Goal: Information Seeking & Learning: Learn about a topic

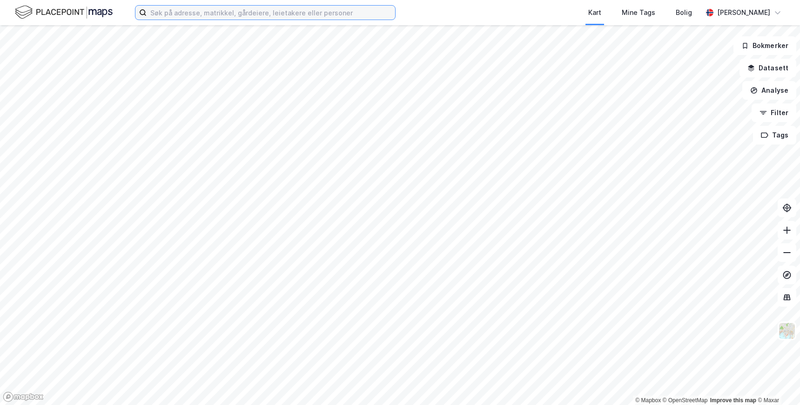
click at [327, 10] on input at bounding box center [271, 13] width 249 height 14
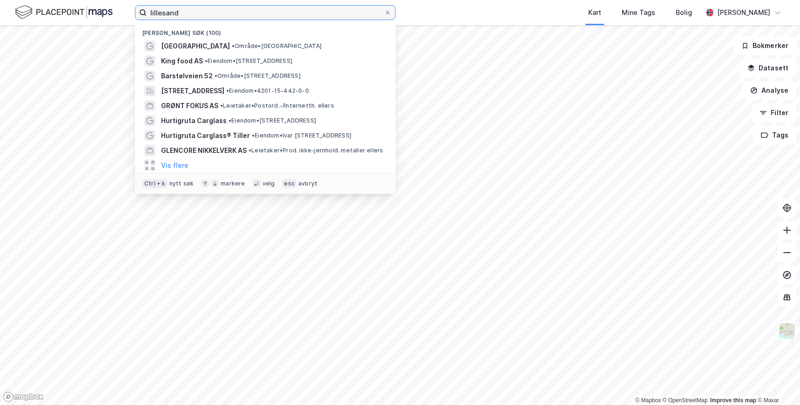
type input "lillesand"
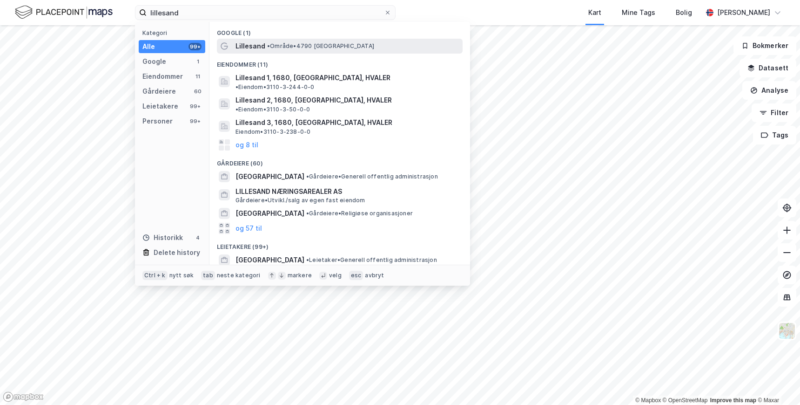
click at [318, 44] on span "• Område • 4790 [GEOGRAPHIC_DATA]" at bounding box center [320, 45] width 107 height 7
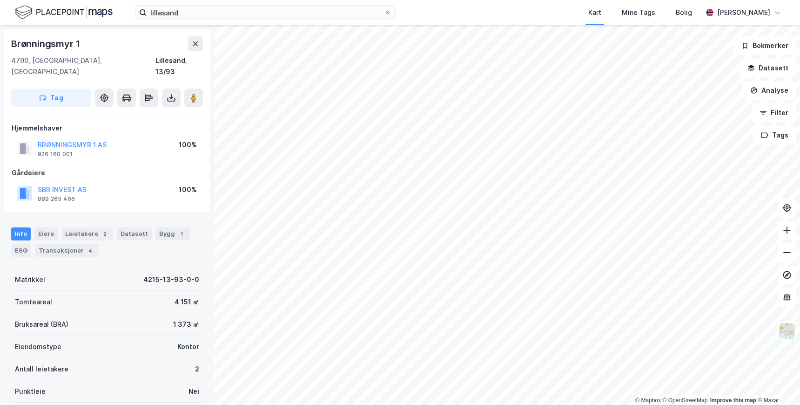
click at [131, 252] on div "Info Eiere Leietakere 2 Datasett Bygg 1 ESG Transaksjoner 4 Matrikkel 4215-13-9…" at bounding box center [107, 361] width 192 height 291
drag, startPoint x: 122, startPoint y: 128, endPoint x: 38, endPoint y: 136, distance: 84.6
click at [38, 137] on div "BRØNNINGSMYR 1 AS 926 160 001 100%" at bounding box center [107, 148] width 191 height 22
copy button "BRØNNINGSMYR 1 AS"
click at [125, 243] on div "Info Eiere Leietakere 2 Datasett Bygg 1 ESG Transaksjoner 4" at bounding box center [107, 242] width 192 height 30
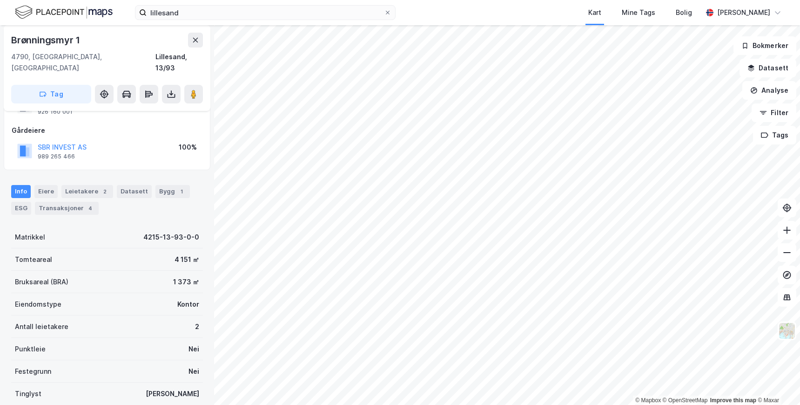
scroll to position [93, 0]
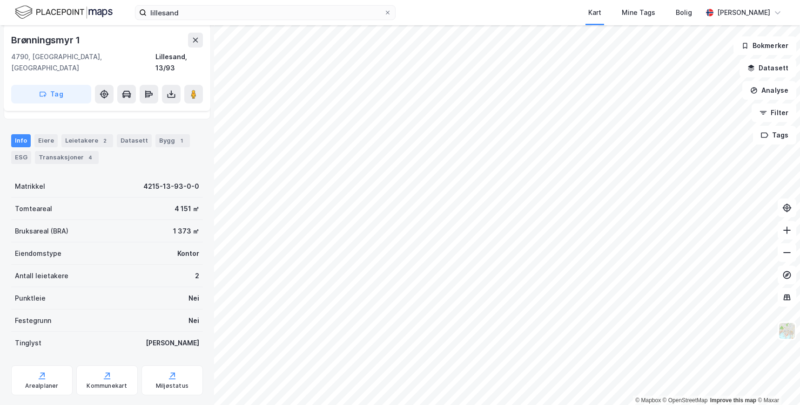
drag, startPoint x: 92, startPoint y: 110, endPoint x: 173, endPoint y: 103, distance: 81.7
click at [94, 110] on div "Brønningsmyr 1 4790, [GEOGRAPHIC_DATA], Agder Lillesand, 13/93 Tag Hjemmelshave…" at bounding box center [107, 214] width 214 height 379
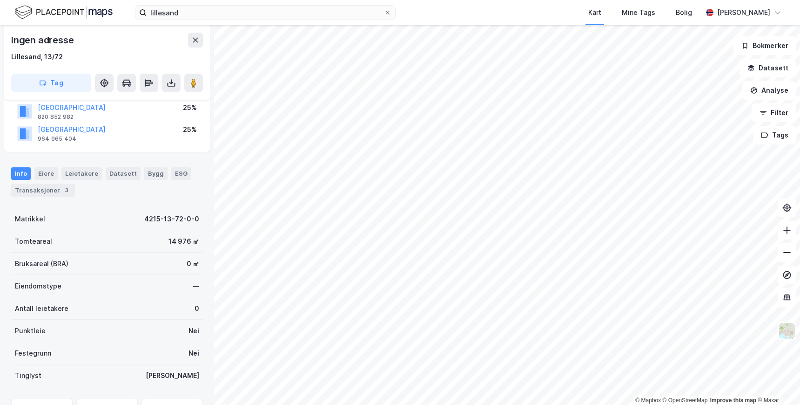
scroll to position [93, 0]
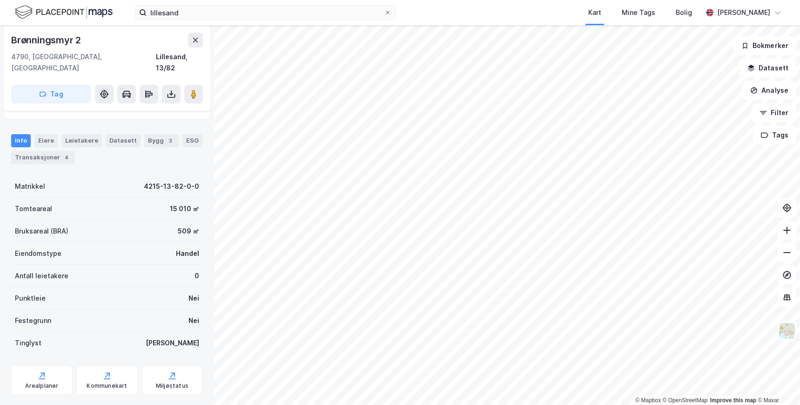
scroll to position [93, 0]
click at [131, 220] on div "Bruksareal (BRA) 509 ㎡" at bounding box center [107, 231] width 192 height 22
click at [110, 175] on div "Matrikkel 4215-13-82-0-0" at bounding box center [107, 186] width 192 height 22
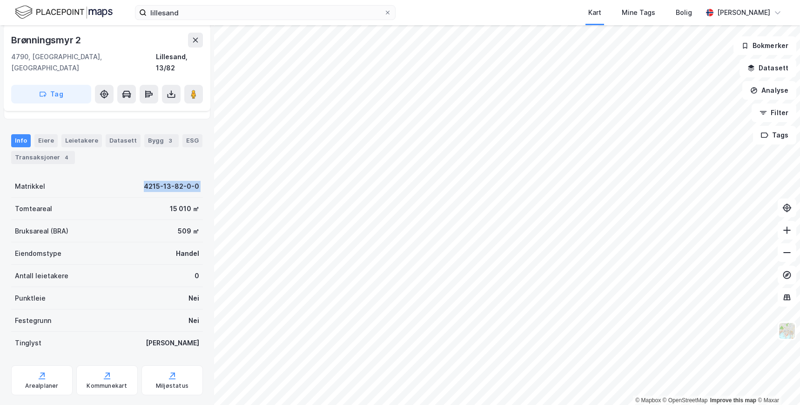
drag, startPoint x: 110, startPoint y: 169, endPoint x: 202, endPoint y: 176, distance: 91.5
click at [202, 176] on div "Brønningsmyr 2 4790, [GEOGRAPHIC_DATA], Agder Lillesand, 13/82 Tag Hjemmelshave…" at bounding box center [107, 214] width 214 height 379
drag, startPoint x: 202, startPoint y: 176, endPoint x: 130, endPoint y: 173, distance: 71.3
click at [130, 173] on div "Brønningsmyr 2 4790, [GEOGRAPHIC_DATA], Agder Lillesand, 13/82 Tag Hjemmelshave…" at bounding box center [107, 214] width 214 height 379
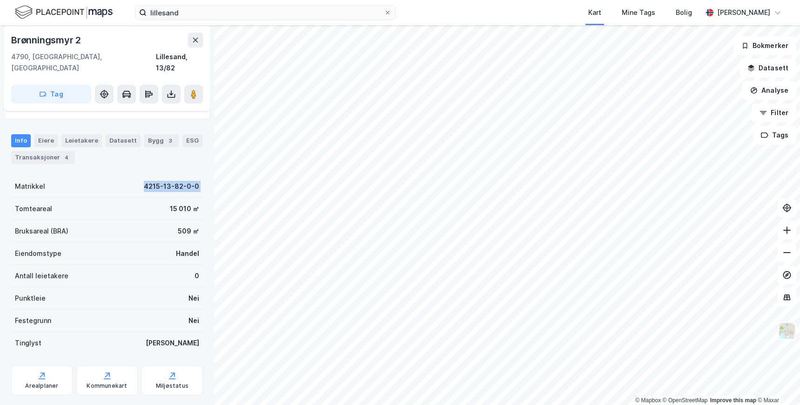
click at [130, 175] on div "Matrikkel 4215-13-82-0-0" at bounding box center [107, 186] width 192 height 22
click at [79, 134] on div "Leietakere" at bounding box center [81, 140] width 41 height 13
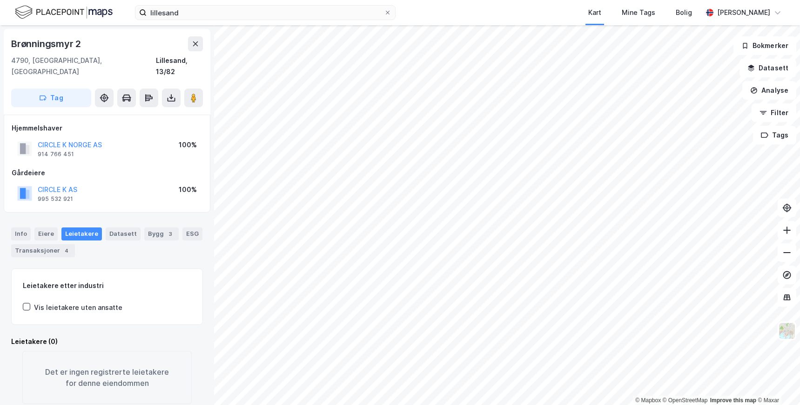
click at [105, 201] on div "[STREET_ADDRESS], Agder Lillesand, 13/82 Tag Hjemmelshaver CIRCLE K [GEOGRAPHIC…" at bounding box center [107, 214] width 214 height 379
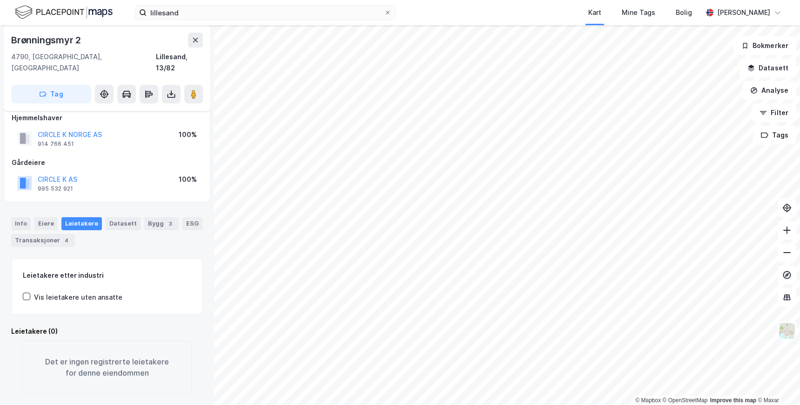
click at [116, 226] on div "Info [PERSON_NAME] Datasett Bygg 3 ESG Transaksjoner 4" at bounding box center [107, 232] width 192 height 30
click at [151, 217] on div "Bygg 3" at bounding box center [161, 223] width 34 height 13
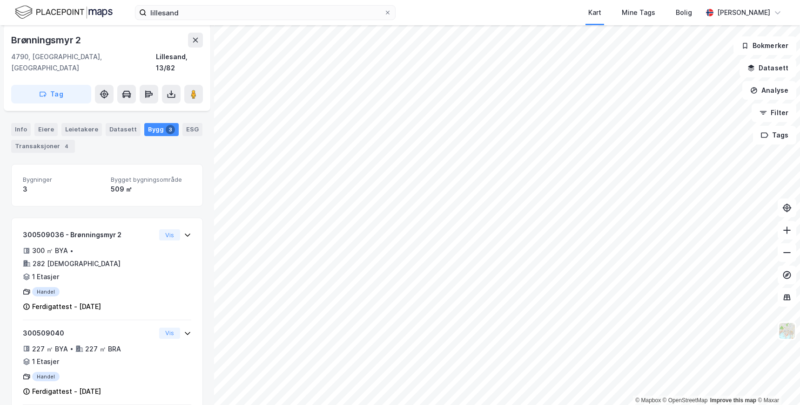
scroll to position [105, 0]
click at [126, 200] on div "Bygninger 3 Bygget bygningsområde 509 ㎡ 300509036 - Brønningsmyr 2 300 ㎡ BYA • …" at bounding box center [107, 314] width 192 height 303
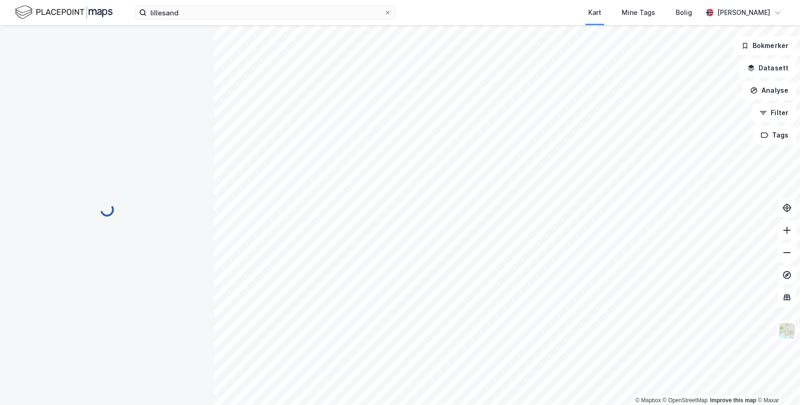
scroll to position [10, 0]
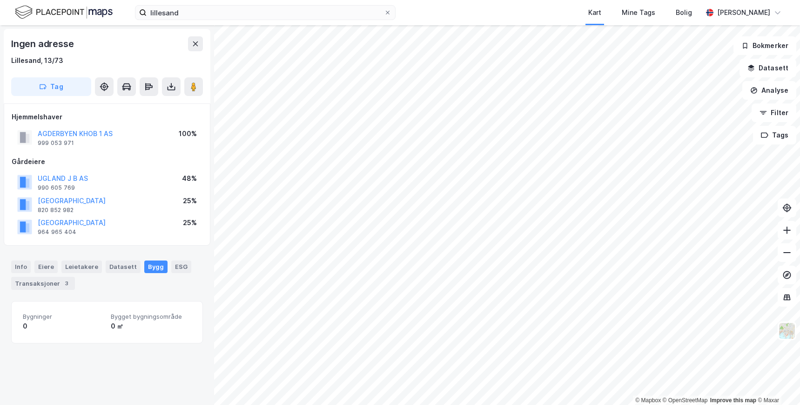
click at [136, 249] on div "Ingen adresse [GEOGRAPHIC_DATA], 13/73 Tag Hjemmelshaver AGDERBYEN [GEOGRAPHIC_…" at bounding box center [107, 214] width 214 height 379
click at [155, 249] on div "Info [PERSON_NAME] Datasett Bygg ESG Transaksjoner 3" at bounding box center [107, 271] width 214 height 44
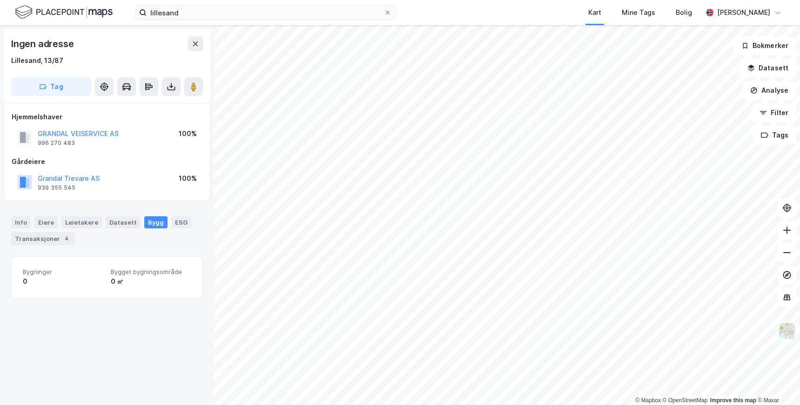
click at [149, 241] on div "Info [PERSON_NAME] Datasett Bygg ESG Transaksjoner 4" at bounding box center [107, 230] width 192 height 29
click at [147, 207] on div "Info [PERSON_NAME] Datasett Bygg ESG Transaksjoner 4" at bounding box center [107, 227] width 214 height 44
click at [147, 202] on div "Ingen adresse Lillesand, 13/92 Tag Hjemmelshaver SKYTTERHEIA 1 AS 925 639 044 1…" at bounding box center [107, 214] width 214 height 379
click at [117, 234] on div "Info [PERSON_NAME] Datasett Bygg ESG Transaksjoner 3" at bounding box center [107, 230] width 192 height 29
click at [27, 219] on div "Info" at bounding box center [21, 222] width 20 height 12
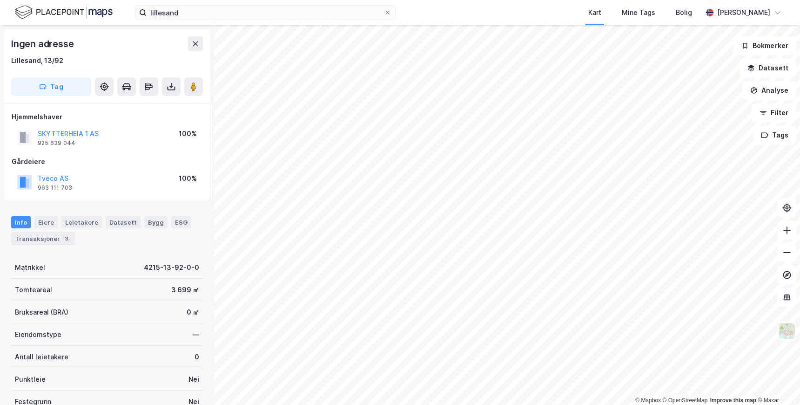
click at [110, 257] on div "Matrikkel 4215-13-92-0-0" at bounding box center [107, 267] width 192 height 22
drag, startPoint x: 99, startPoint y: 135, endPoint x: 38, endPoint y: 135, distance: 60.5
click at [38, 135] on div "SKYTTERHEIA 1 AS 925 639 044 100%" at bounding box center [107, 137] width 191 height 22
copy button "SKYTTERHEIA 1 AS"
